Goal: Information Seeking & Learning: Learn about a topic

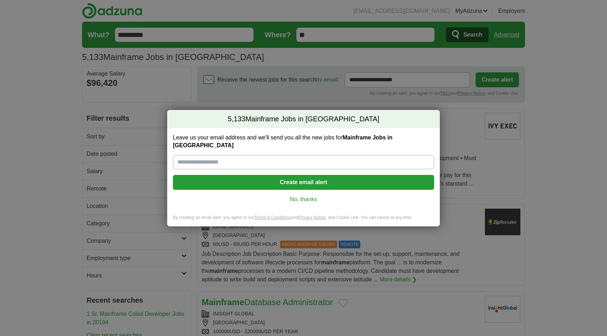
click at [313, 197] on link "No, thanks" at bounding box center [304, 200] width 250 height 8
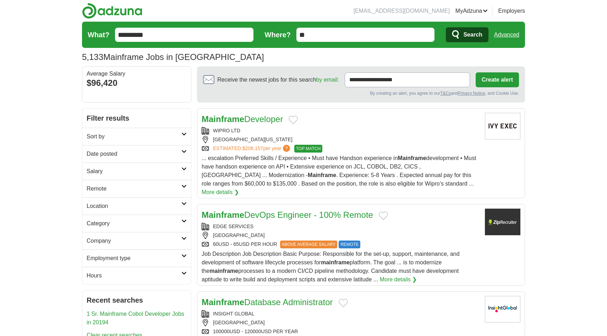
click at [138, 153] on h2 "Date posted" at bounding box center [134, 154] width 95 height 9
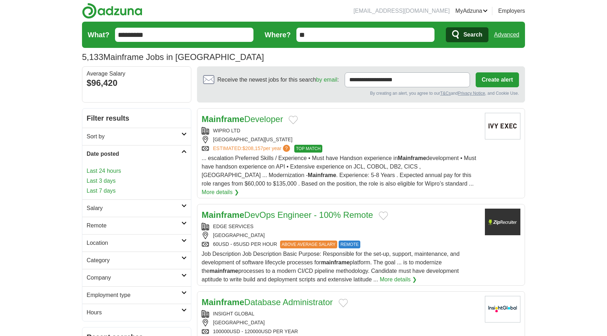
click at [115, 172] on link "Last 24 hours" at bounding box center [137, 171] width 100 height 9
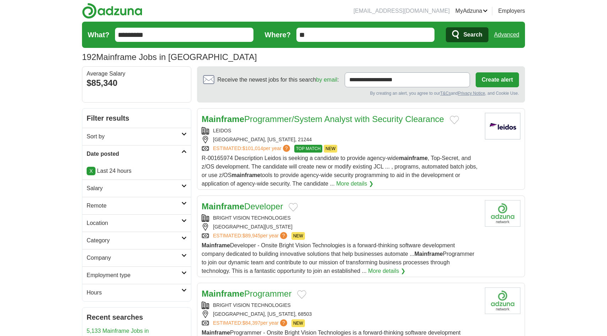
click at [249, 121] on link "Mainframe Programmer/System Analyst with Security Clearance" at bounding box center [323, 119] width 242 height 10
click at [248, 206] on link "Mainframe Developer" at bounding box center [242, 207] width 81 height 10
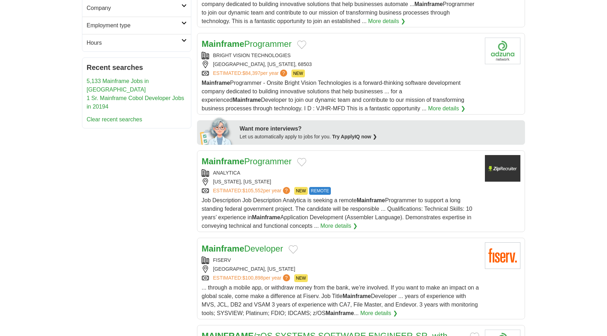
scroll to position [252, 0]
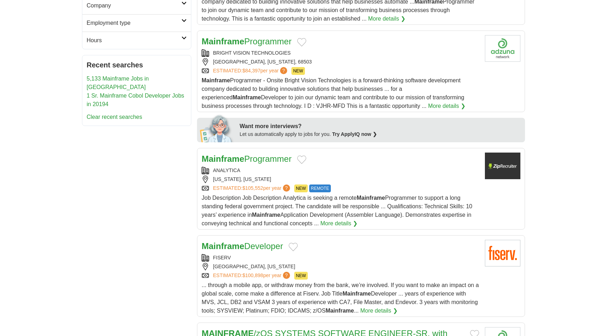
click at [254, 163] on link "Mainframe Programmer" at bounding box center [247, 159] width 90 height 10
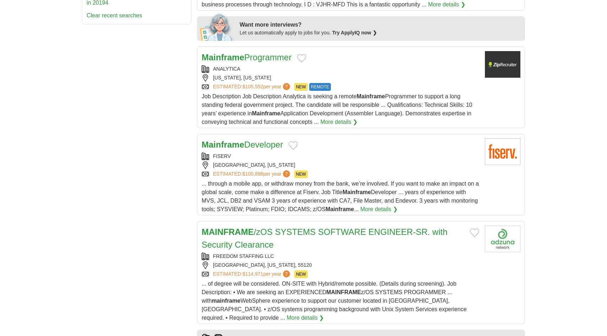
scroll to position [375, 0]
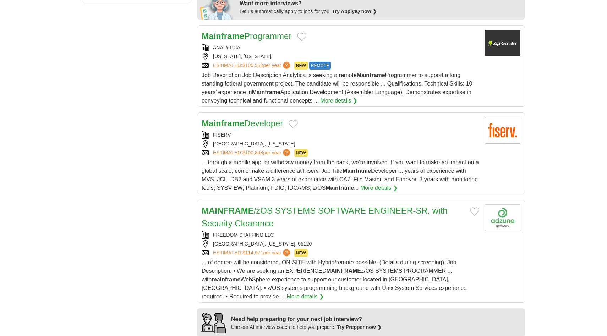
click at [250, 126] on link "Mainframe Developer" at bounding box center [242, 124] width 81 height 10
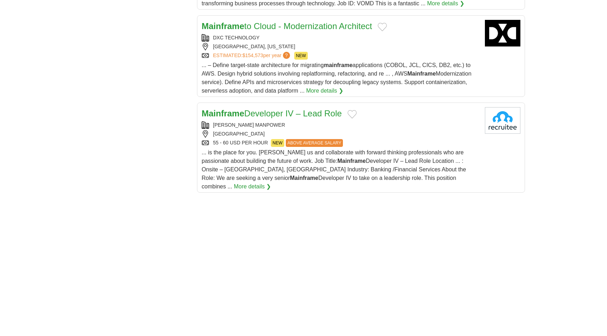
scroll to position [893, 0]
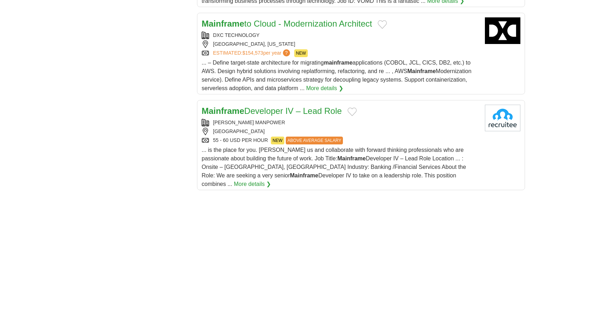
click at [264, 116] on link "Mainframe Developer IV – Lead Role" at bounding box center [272, 111] width 140 height 10
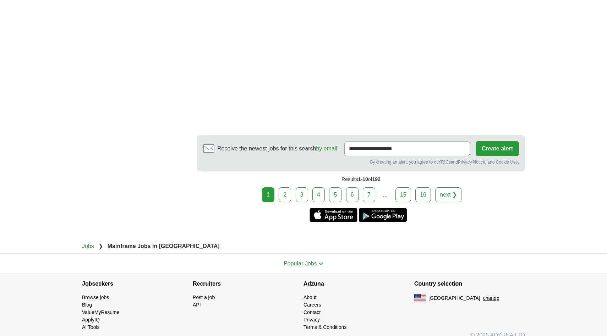
scroll to position [1218, 0]
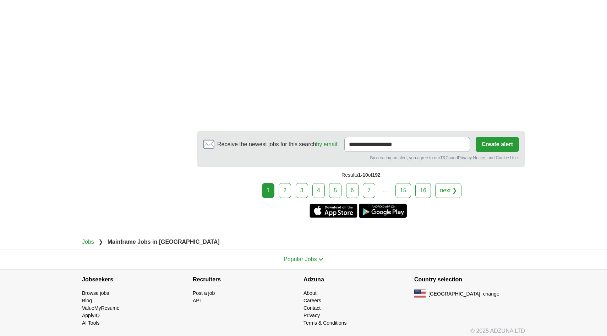
click at [287, 186] on link "2" at bounding box center [285, 190] width 12 height 15
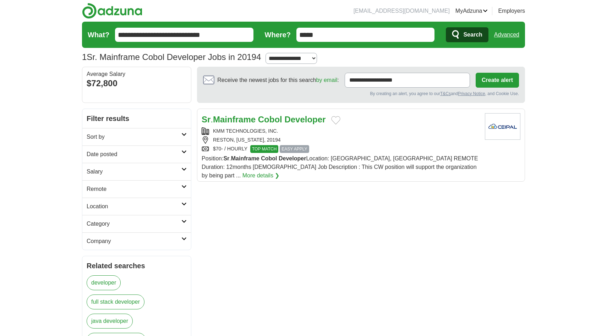
scroll to position [2, 0]
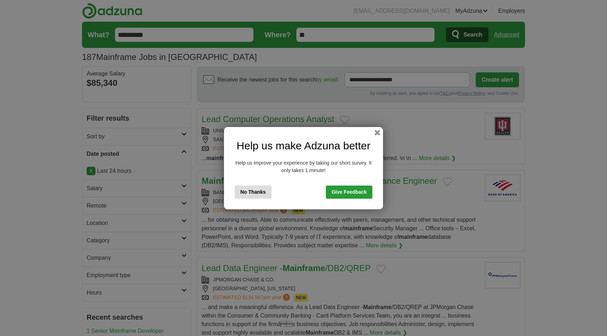
click at [260, 195] on button "No Thanks" at bounding box center [253, 192] width 37 height 13
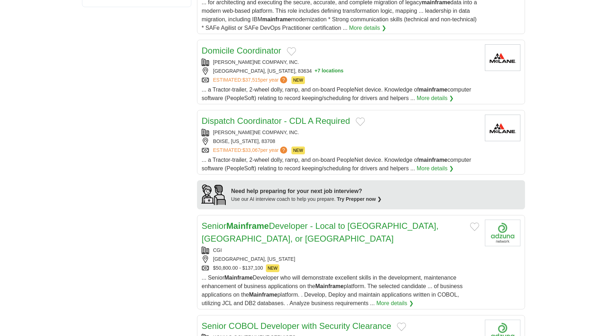
scroll to position [424, 0]
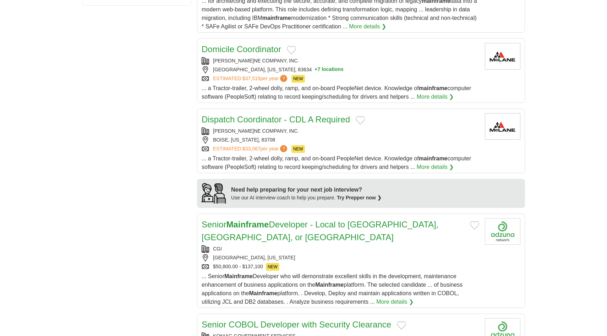
click at [266, 224] on strong "Mainframe" at bounding box center [247, 225] width 43 height 10
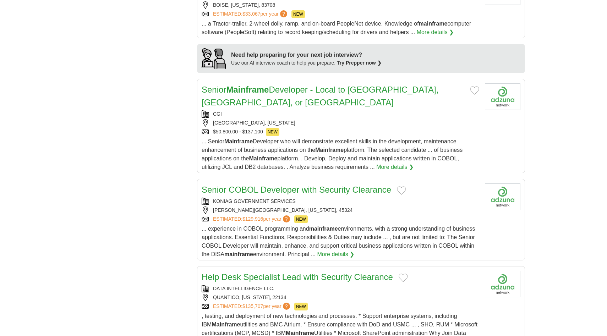
scroll to position [575, 0]
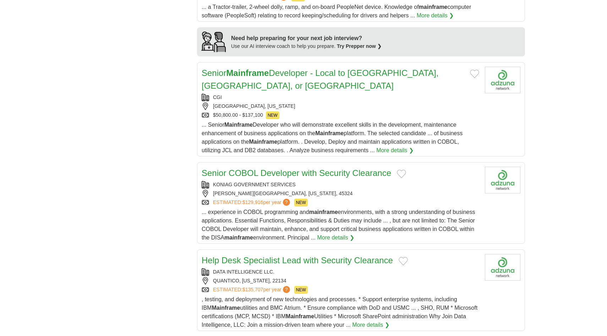
click at [265, 174] on link "Senior COBOL Developer with Security Clearance" at bounding box center [297, 173] width 190 height 10
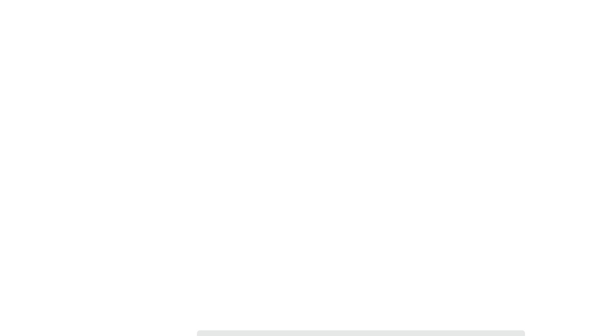
scroll to position [1088, 0]
